Goal: Information Seeking & Learning: Compare options

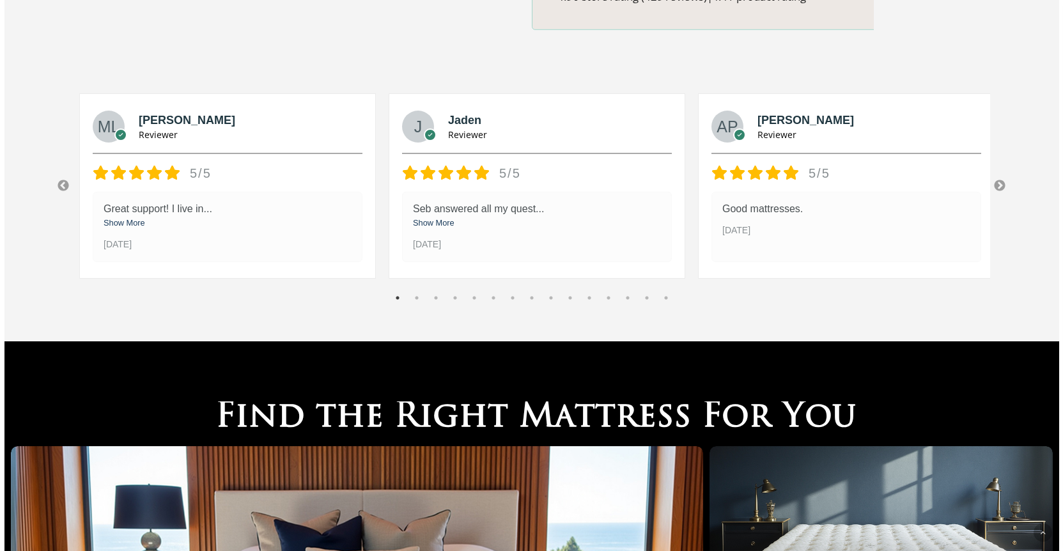
scroll to position [1731, 0]
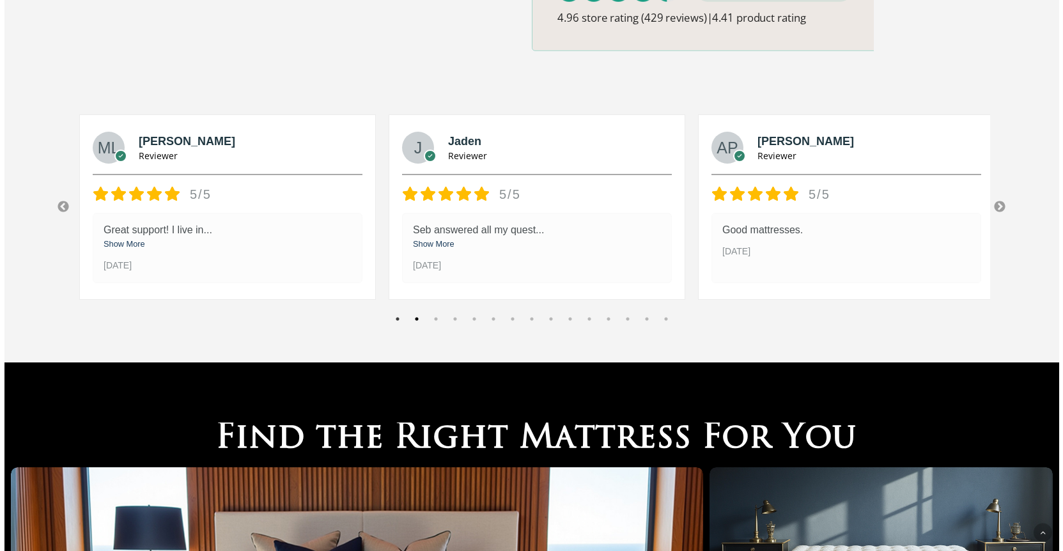
click at [414, 313] on button "2" at bounding box center [416, 319] width 13 height 13
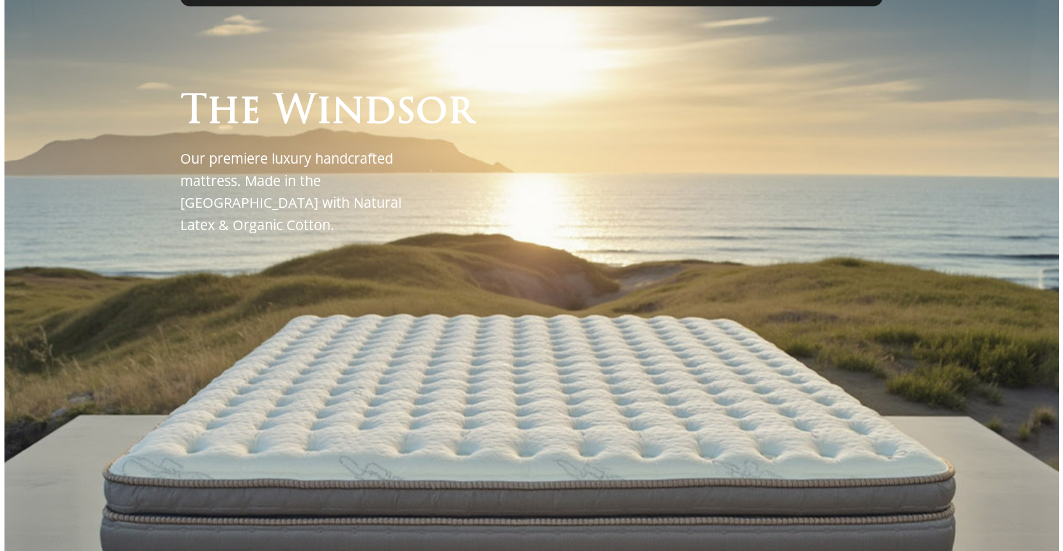
scroll to position [0, 0]
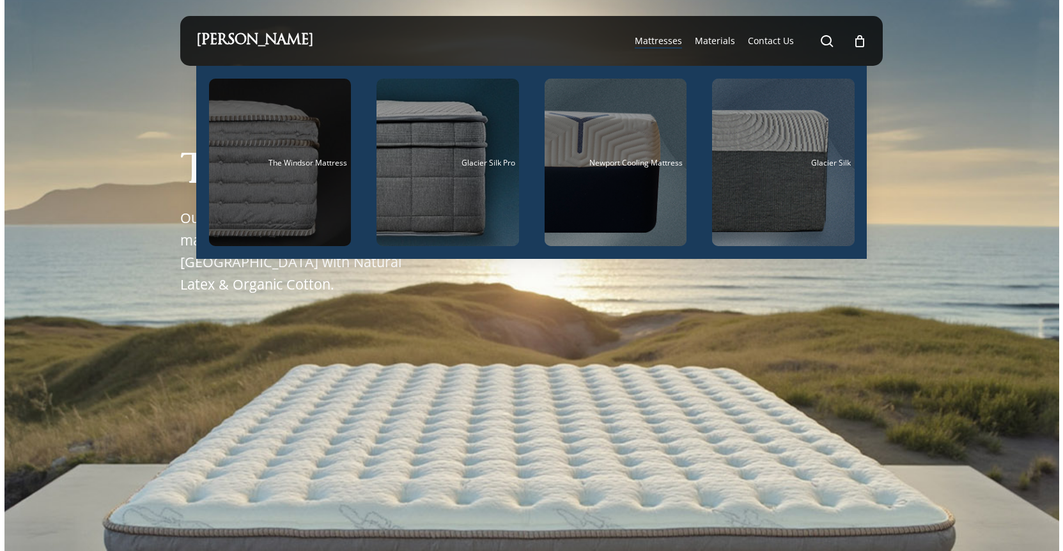
click at [275, 200] on div "Main Menu" at bounding box center [280, 162] width 143 height 167
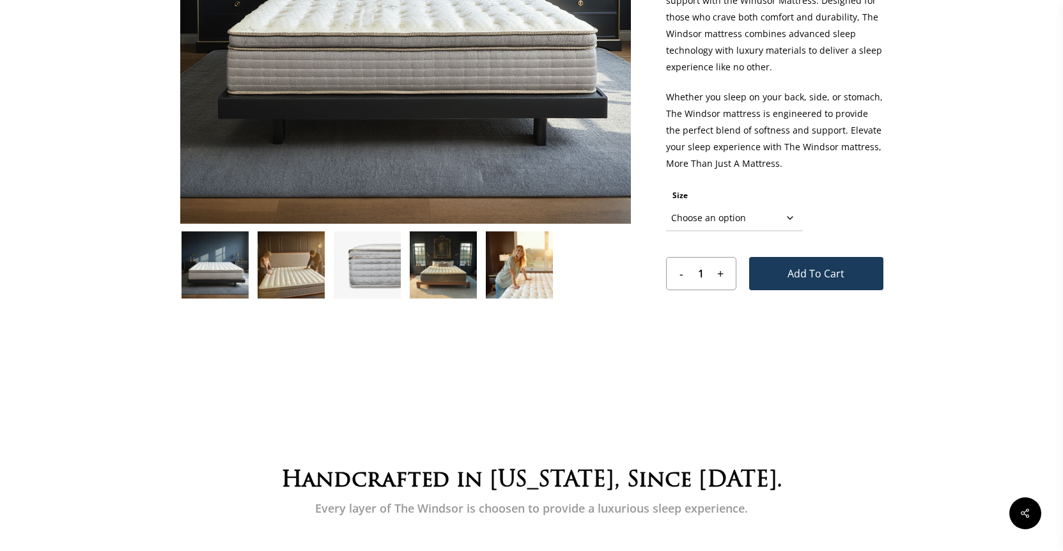
scroll to position [358, 0]
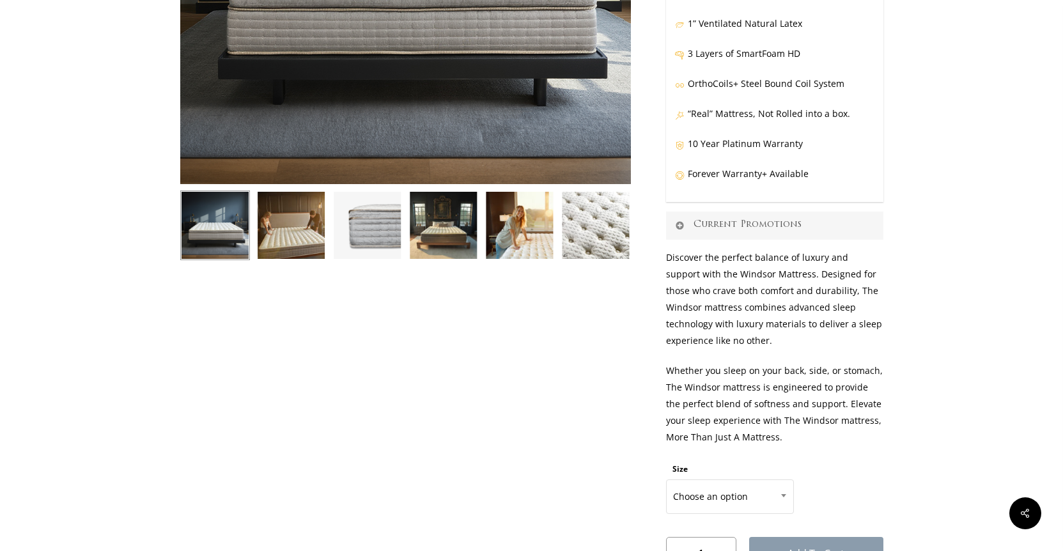
click at [783, 212] on link "Current Promotions" at bounding box center [774, 226] width 217 height 28
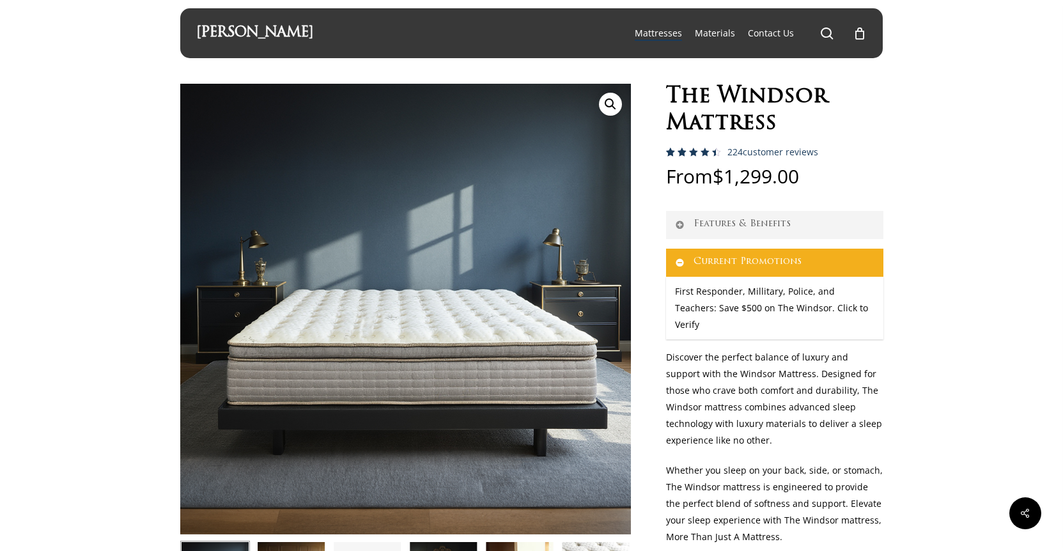
scroll to position [0, 0]
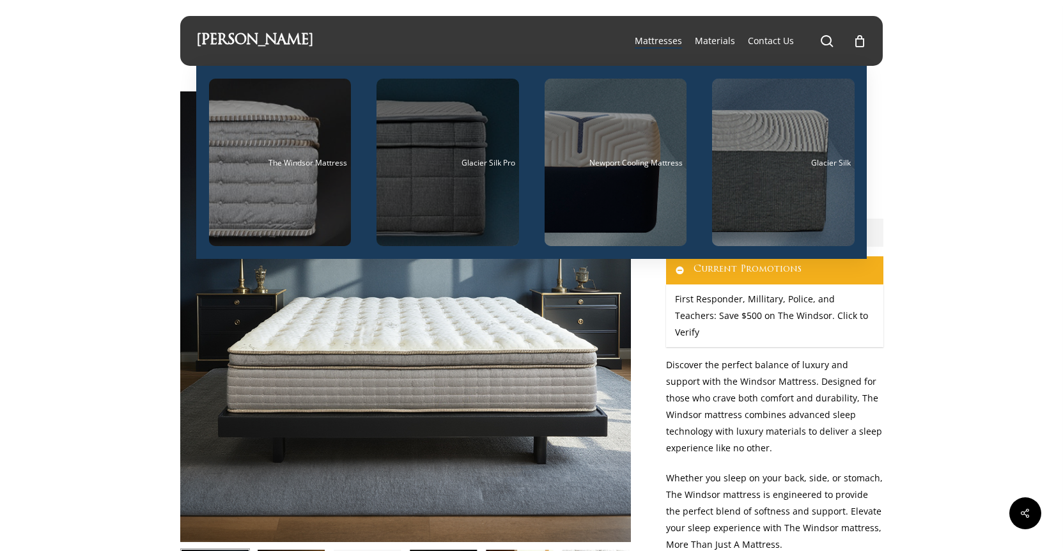
click at [500, 176] on div "Main Menu" at bounding box center [448, 162] width 143 height 167
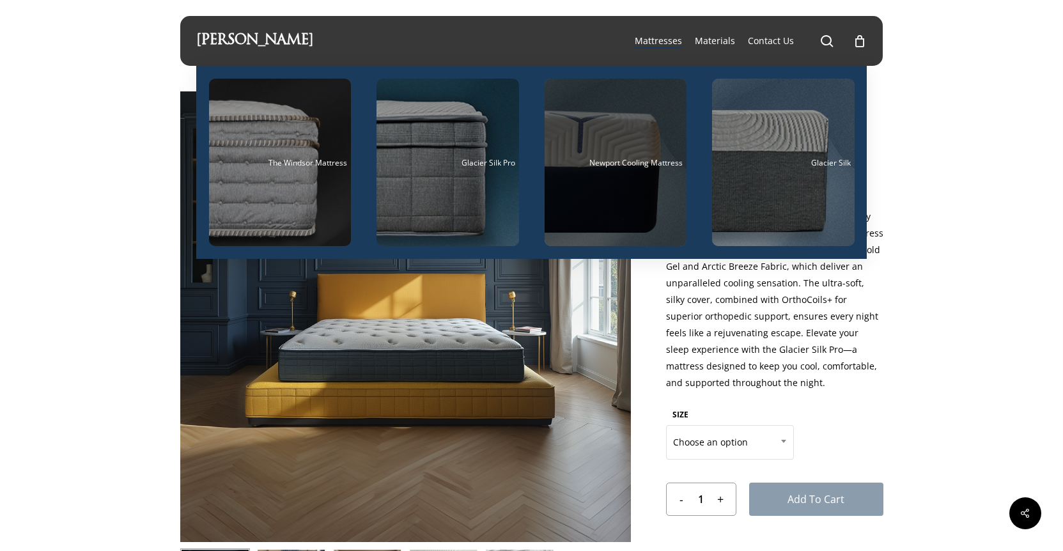
click at [637, 148] on div "Main Menu" at bounding box center [616, 162] width 143 height 167
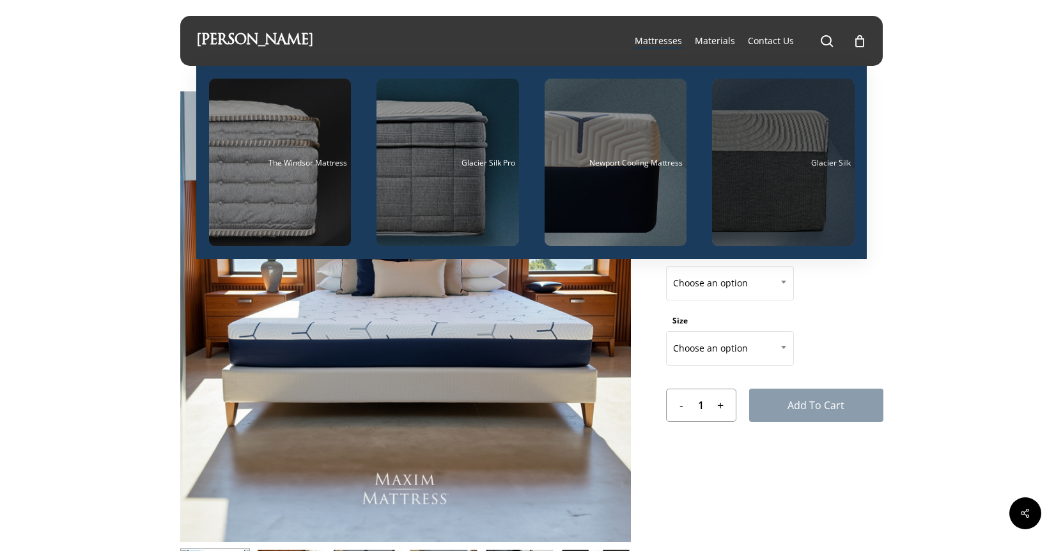
click at [771, 154] on div "Main Menu" at bounding box center [783, 162] width 143 height 167
